Goal: Navigation & Orientation: Find specific page/section

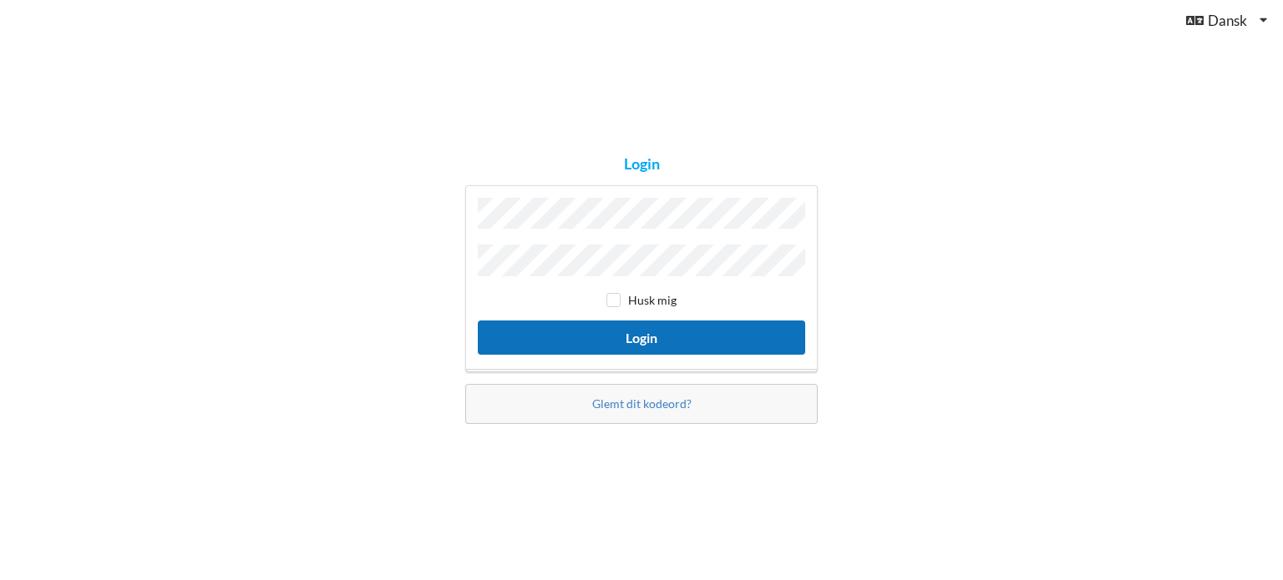
click at [655, 321] on button "Login" at bounding box center [641, 338] width 327 height 34
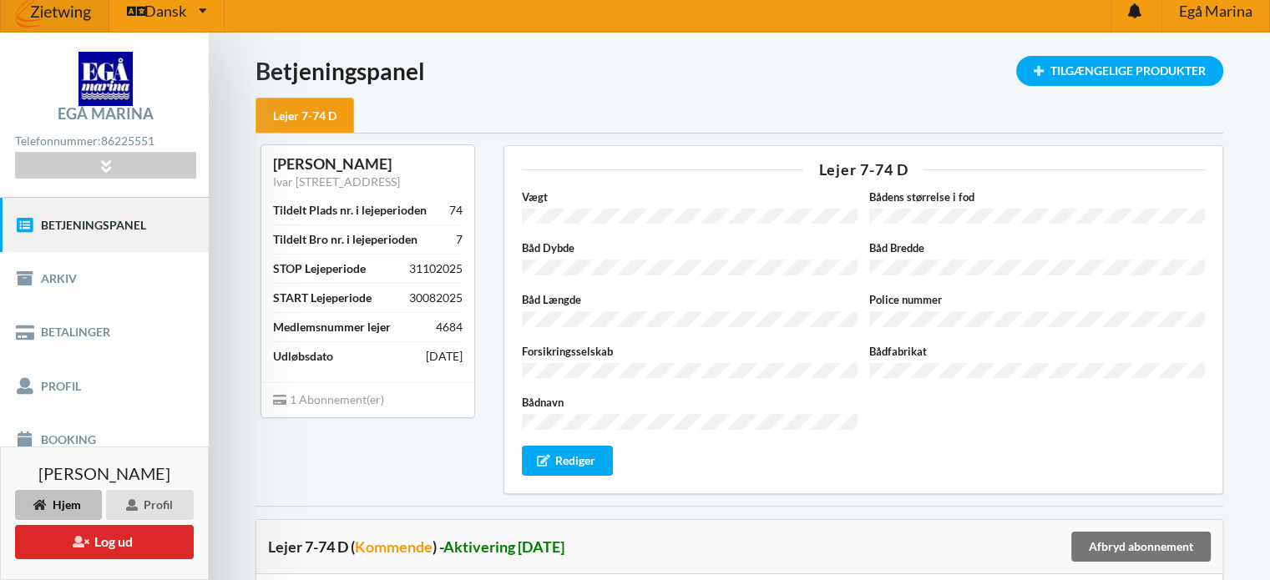
scroll to position [13, 0]
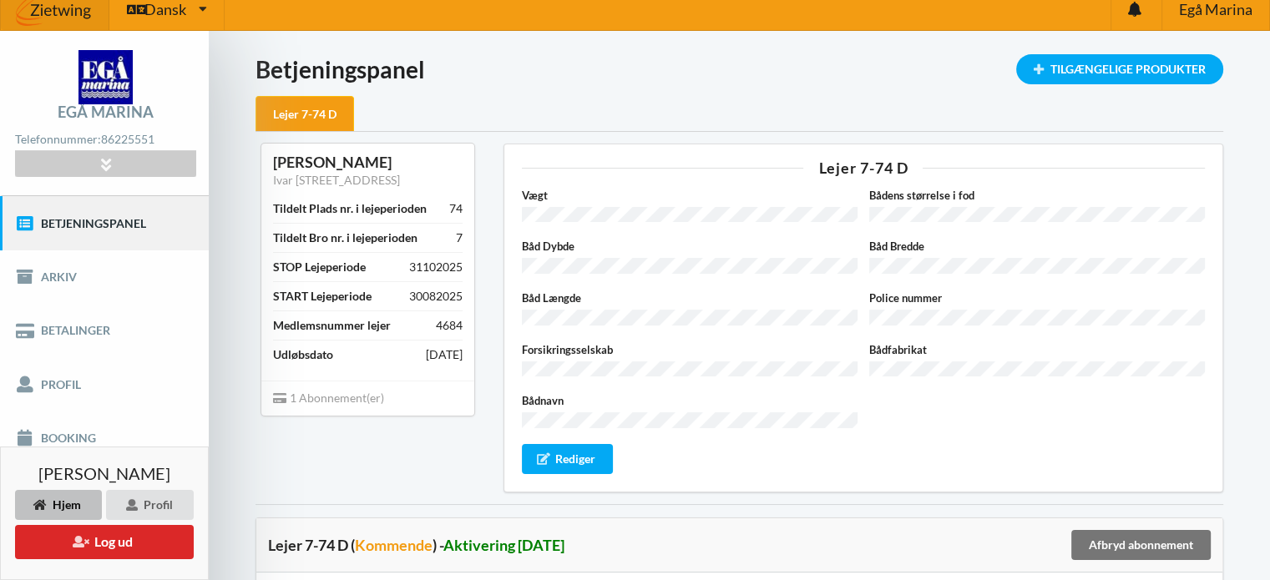
click at [502, 313] on div "Lejer 7-74 D Vægt Bådens størrelse i fod Båd Dybde Båd Bredde Båd Længde Police…" at bounding box center [863, 318] width 743 height 372
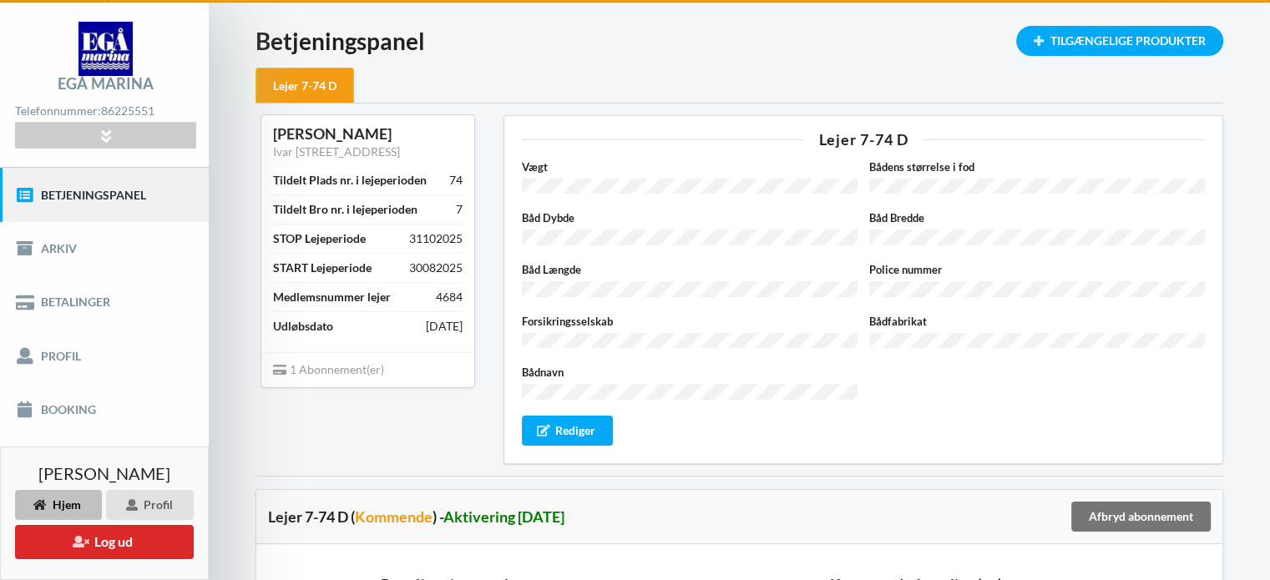
scroll to position [57, 0]
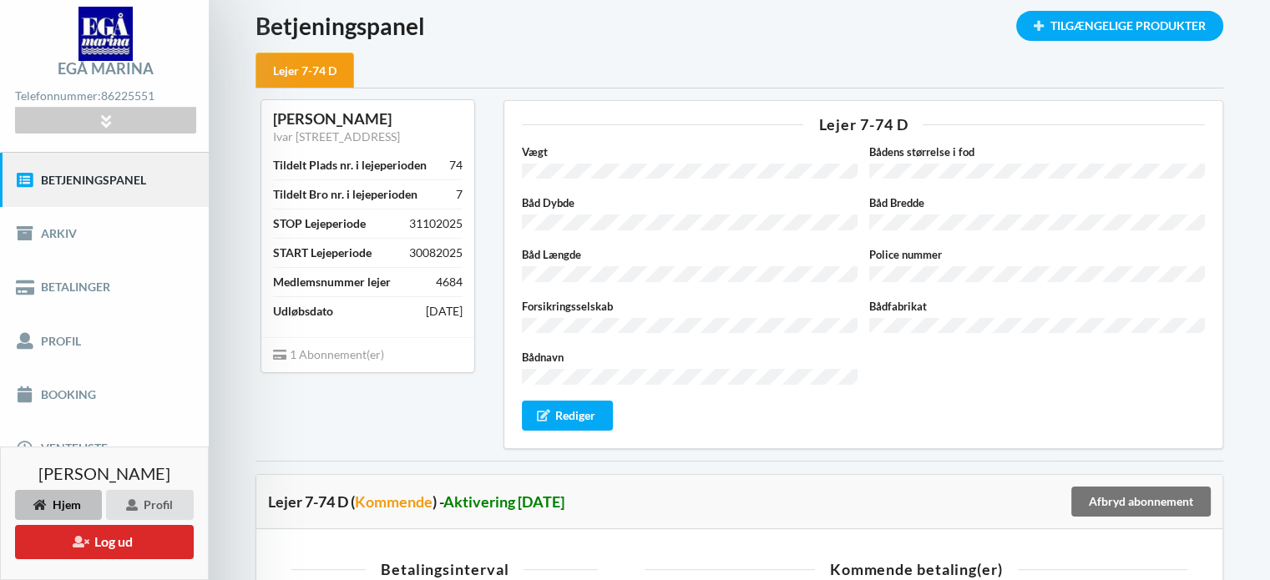
click at [502, 313] on div "Lejer 7-74 D Vægt Bådens størrelse i fod Båd Dybde Båd Bredde Båd Længde Police…" at bounding box center [863, 275] width 743 height 372
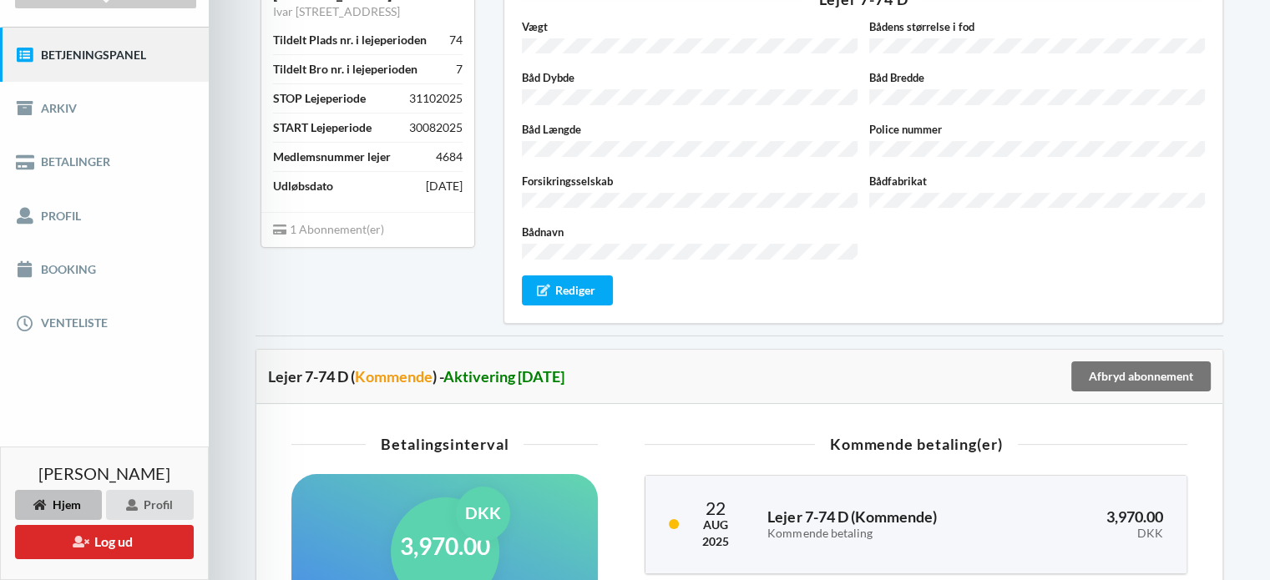
scroll to position [186, 0]
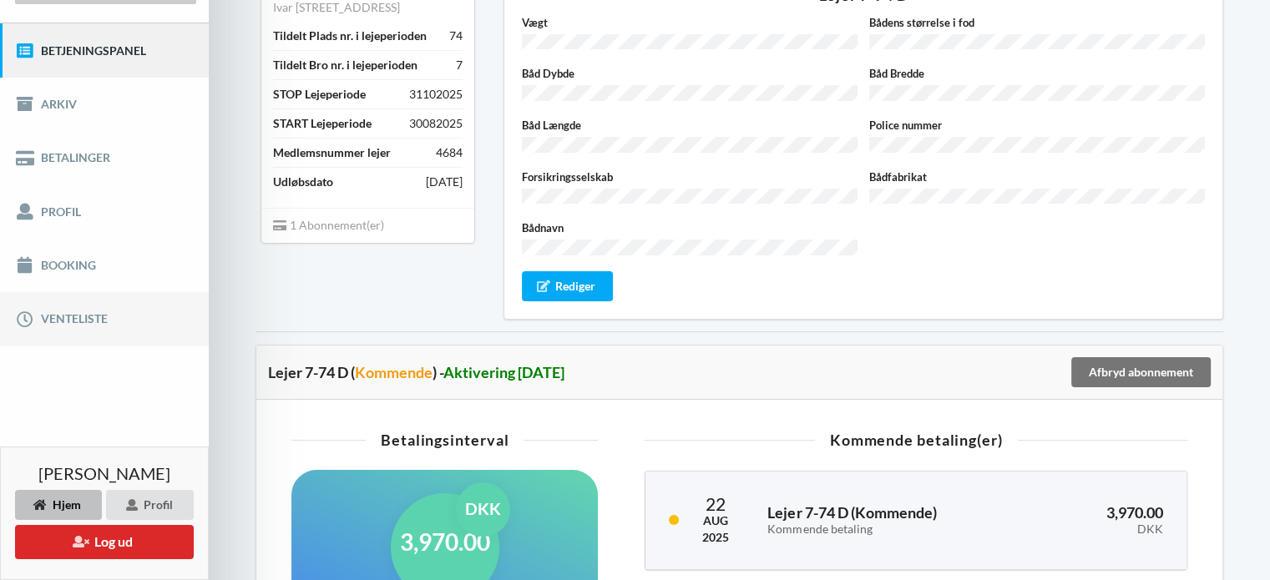
click at [129, 309] on link "Venteliste" at bounding box center [104, 318] width 209 height 53
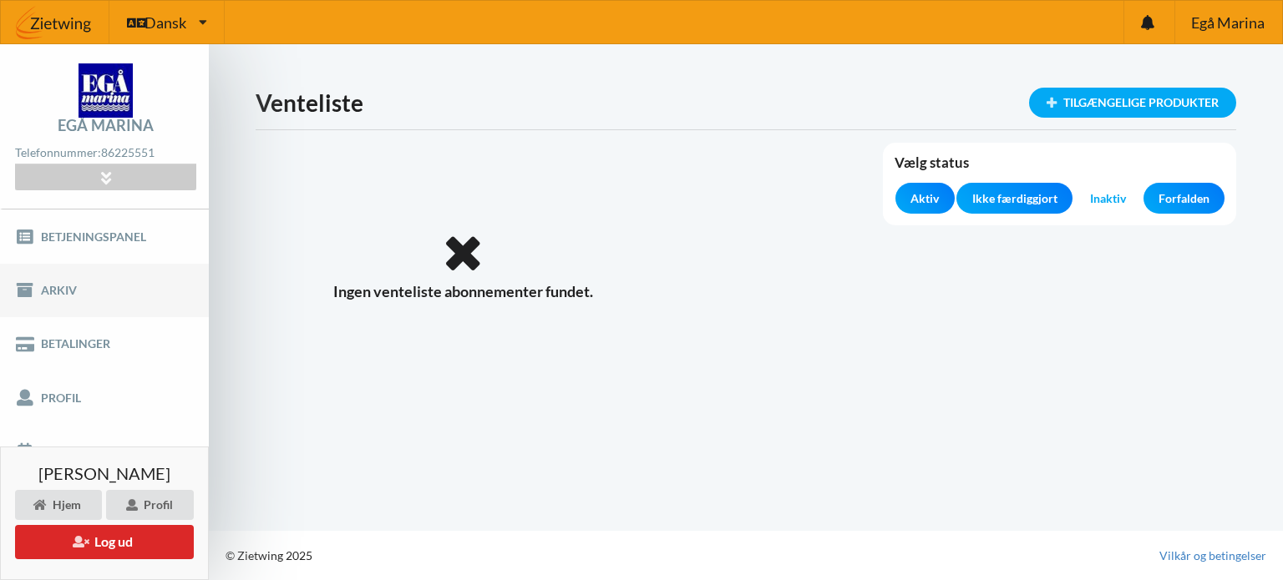
click at [130, 286] on link "Arkiv" at bounding box center [104, 290] width 209 height 53
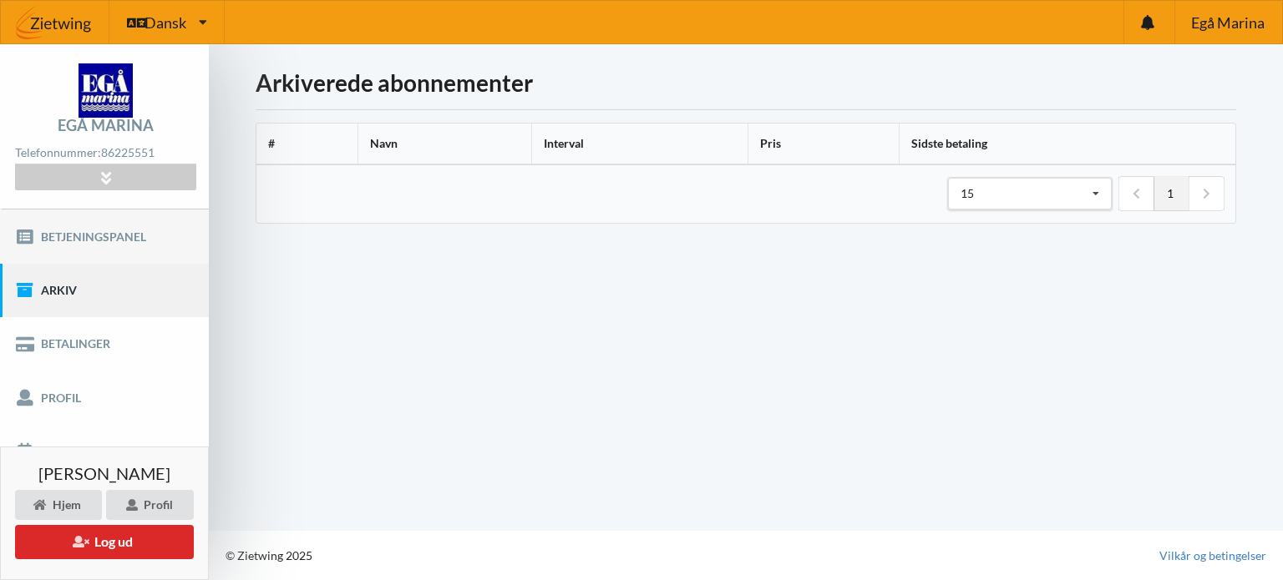
click at [125, 238] on link "Betjeningspanel" at bounding box center [104, 236] width 209 height 53
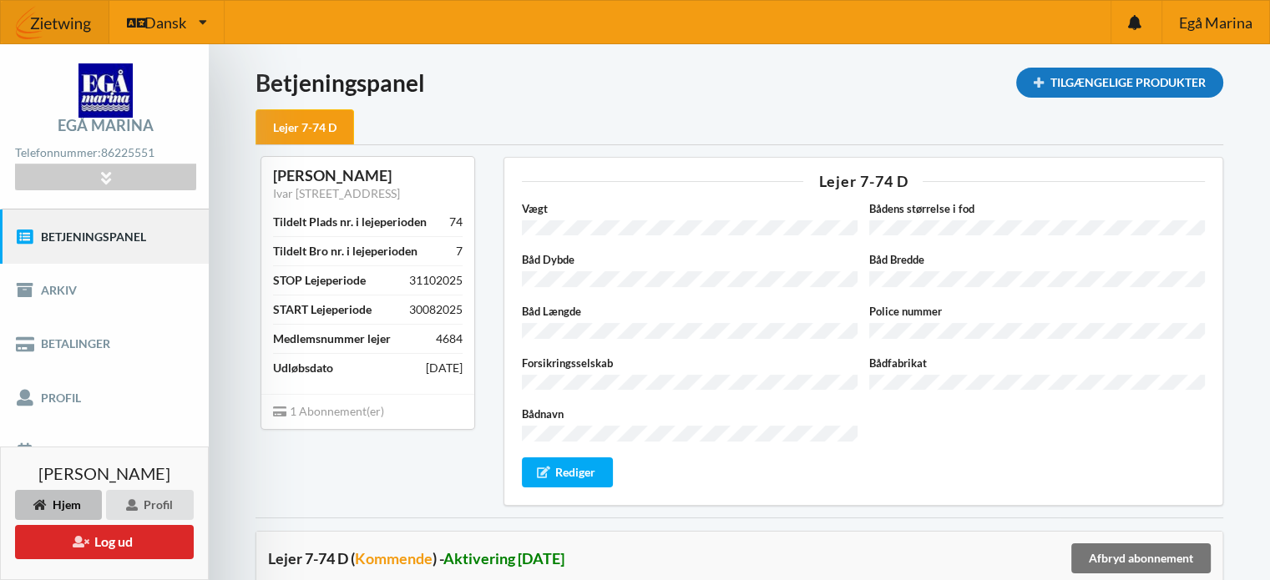
click at [1104, 89] on div "Tilgængelige Produkter" at bounding box center [1119, 83] width 207 height 30
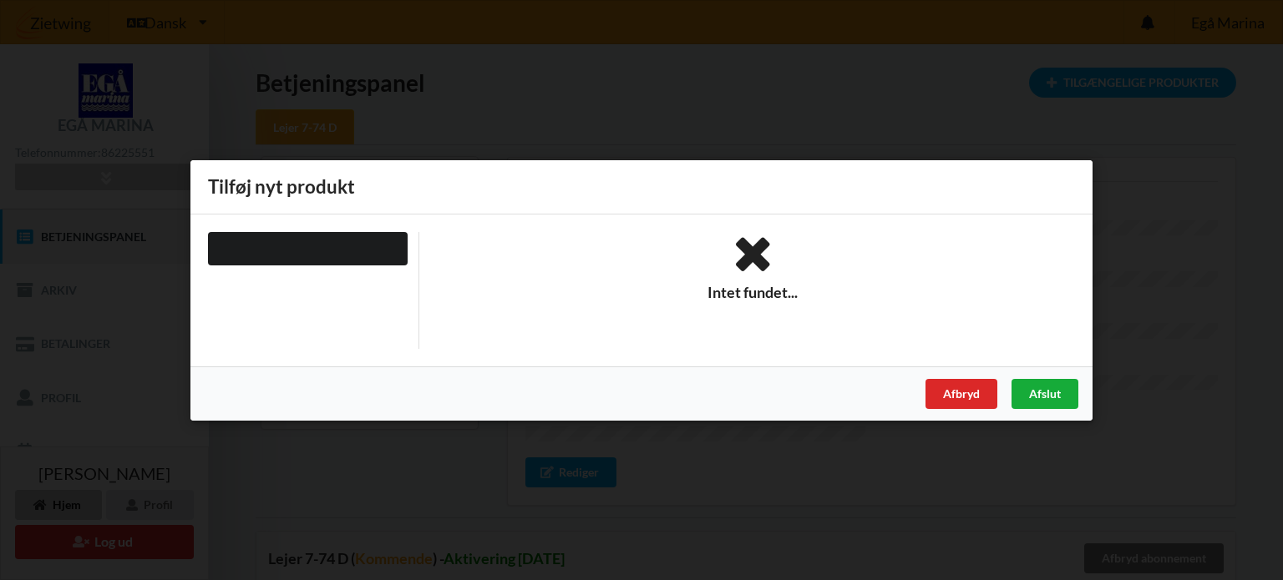
click at [1029, 391] on div "Afslut" at bounding box center [1044, 393] width 67 height 30
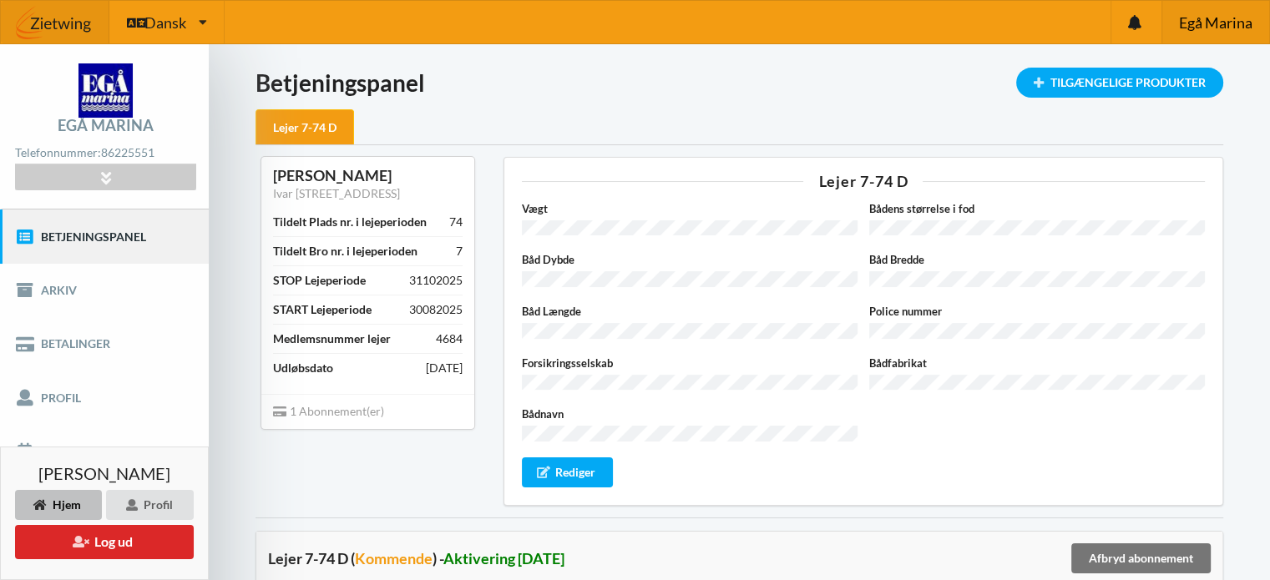
click at [1219, 22] on span "Egå Marina" at bounding box center [1214, 22] width 73 height 15
